Goal: Task Accomplishment & Management: Complete application form

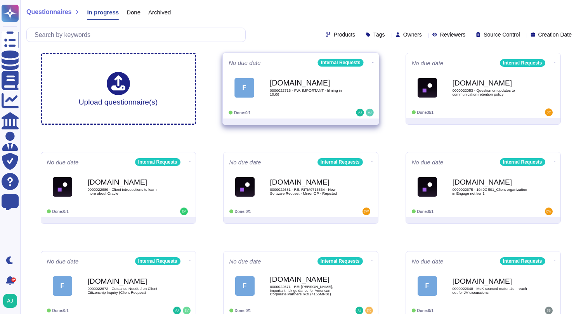
click at [337, 109] on div at bounding box center [349, 113] width 48 height 8
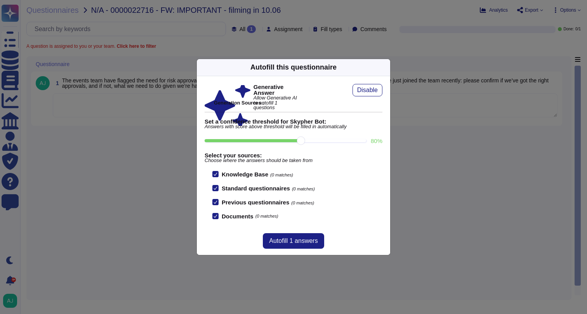
click at [162, 164] on div "Autofill this questionnaire Generative Answer Allow Generative AI to autofill 1…" at bounding box center [293, 157] width 587 height 314
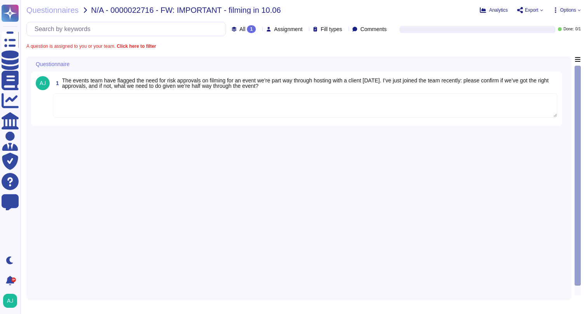
click at [150, 110] on textarea at bounding box center [305, 105] width 505 height 24
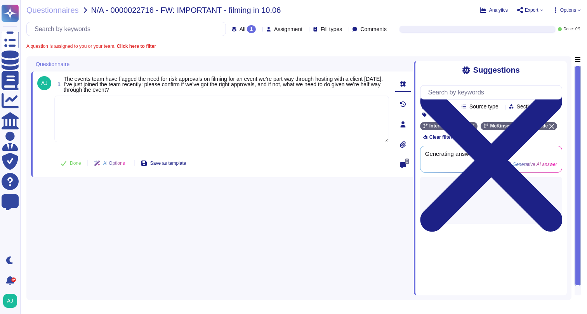
paste textarea "Thank you for reaching out to our Ask Risk team. Because the event has already …"
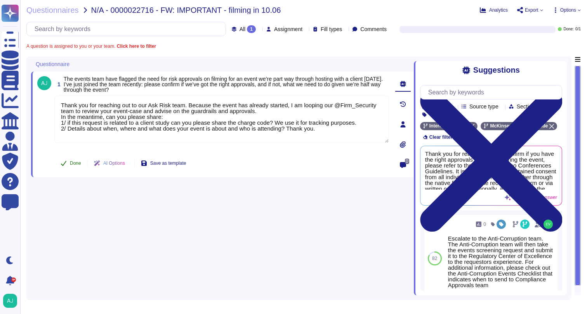
type textarea "Thank you for reaching out to our Ask Risk team. Because the event has already …"
click at [77, 163] on span "Done" at bounding box center [75, 163] width 11 height 5
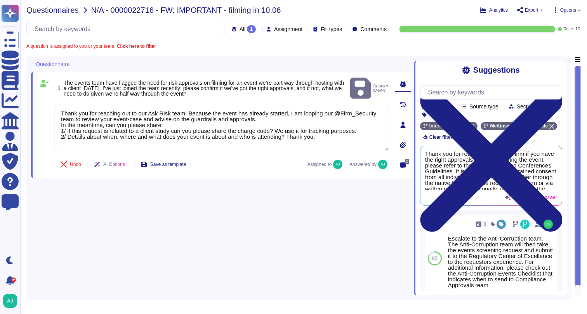
click at [63, 10] on span "Questionnaires" at bounding box center [52, 10] width 52 height 8
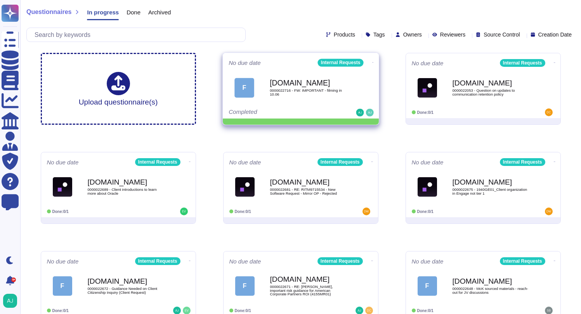
click at [372, 61] on icon at bounding box center [373, 62] width 2 height 2
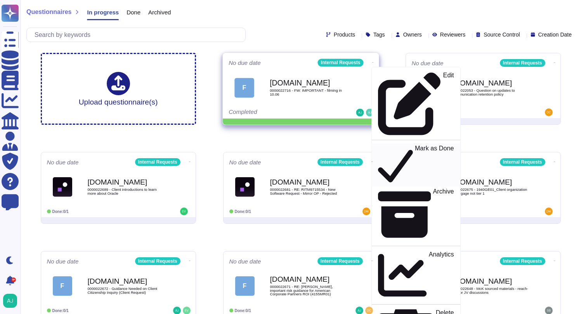
click at [415, 145] on p "Mark as Done" at bounding box center [434, 165] width 39 height 40
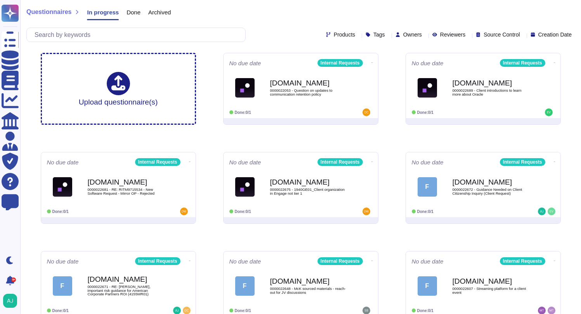
click at [142, 15] on div "Archived" at bounding box center [156, 14] width 30 height 16
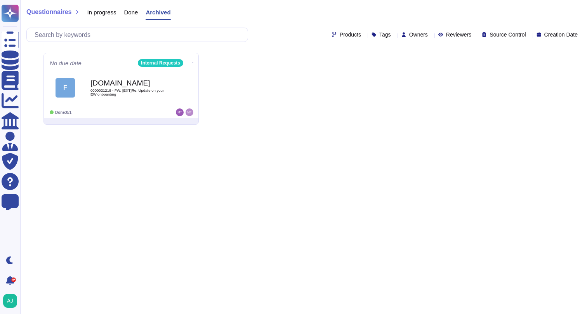
click at [134, 15] on span "Done" at bounding box center [131, 12] width 14 height 6
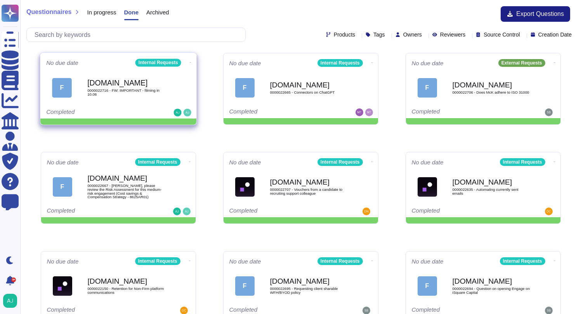
click at [139, 111] on div "Completed" at bounding box center [94, 113] width 96 height 8
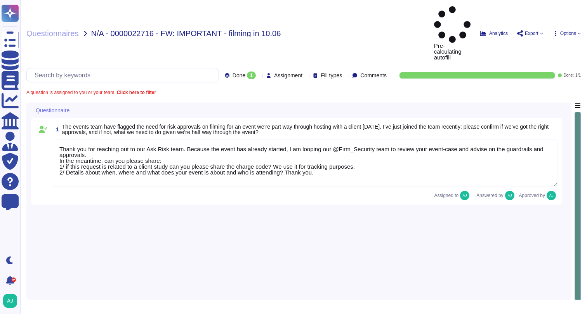
type textarea "Thank you for reaching out to our Ask Risk team. Because the event has already …"
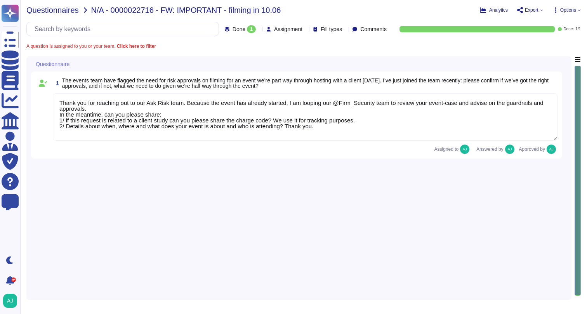
click at [45, 9] on span "Questionnaires" at bounding box center [52, 10] width 52 height 8
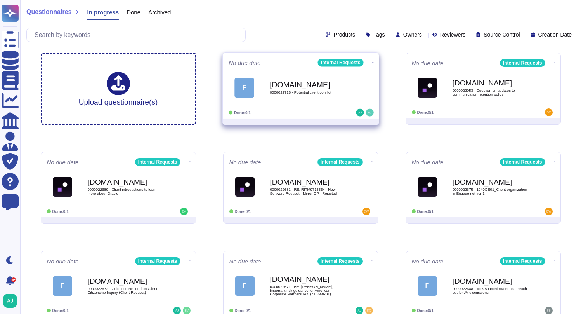
click at [310, 94] on span "0000022718 - Potential client conflict" at bounding box center [309, 92] width 78 height 4
